Goal: Ask a question

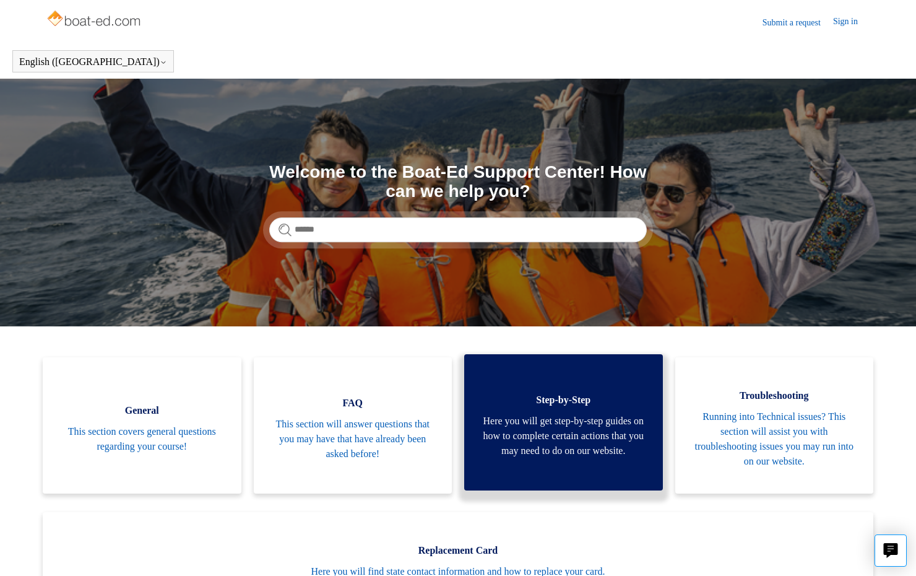
click at [577, 418] on span "Here you will get step-by-step guides on how to complete certain actions that y…" at bounding box center [564, 436] width 162 height 45
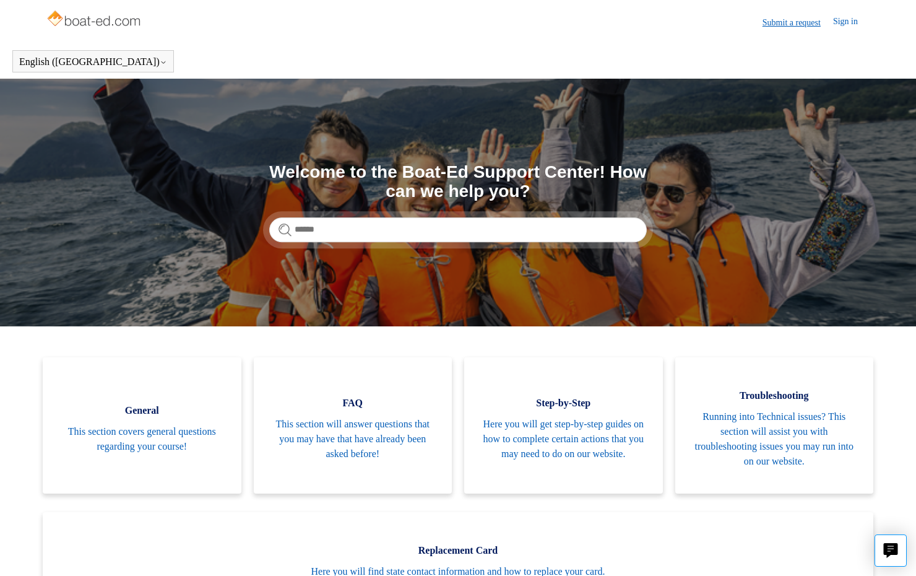
click at [770, 23] on link "Submit a request" at bounding box center [798, 22] width 71 height 13
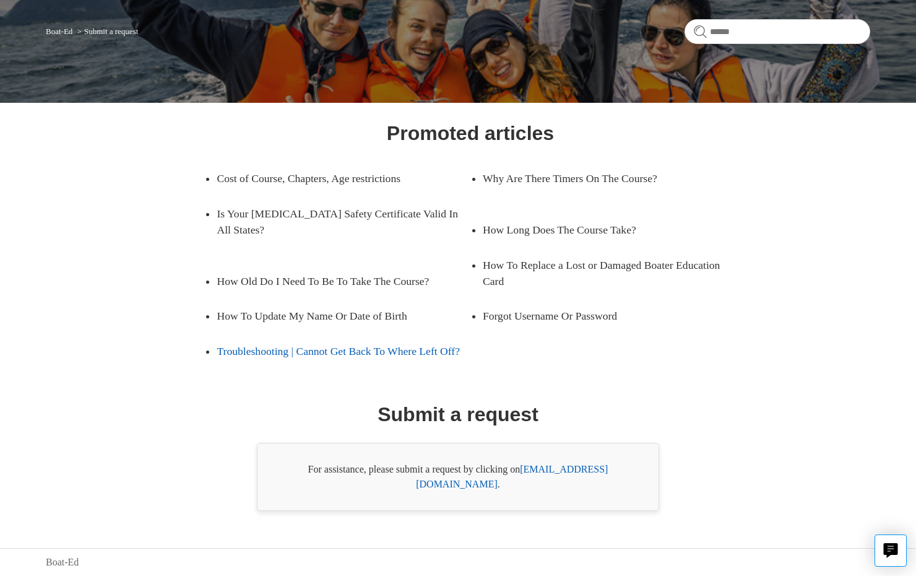
scroll to position [91, 0]
click at [570, 482] on link "support@boat-ed.com" at bounding box center [512, 476] width 192 height 25
drag, startPoint x: 524, startPoint y: 485, endPoint x: 623, endPoint y: 488, distance: 98.5
click at [623, 488] on div "For assistance, please submit a request by clicking on support@boat-ed.com ." at bounding box center [458, 477] width 402 height 68
copy div "support@boat-ed.com"
